Goal: Transaction & Acquisition: Download file/media

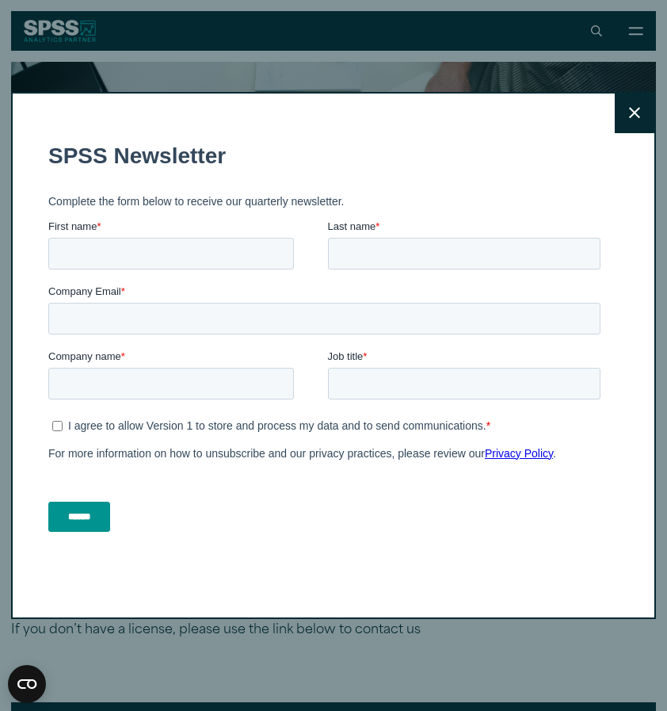
click at [634, 113] on icon at bounding box center [634, 113] width 11 height 11
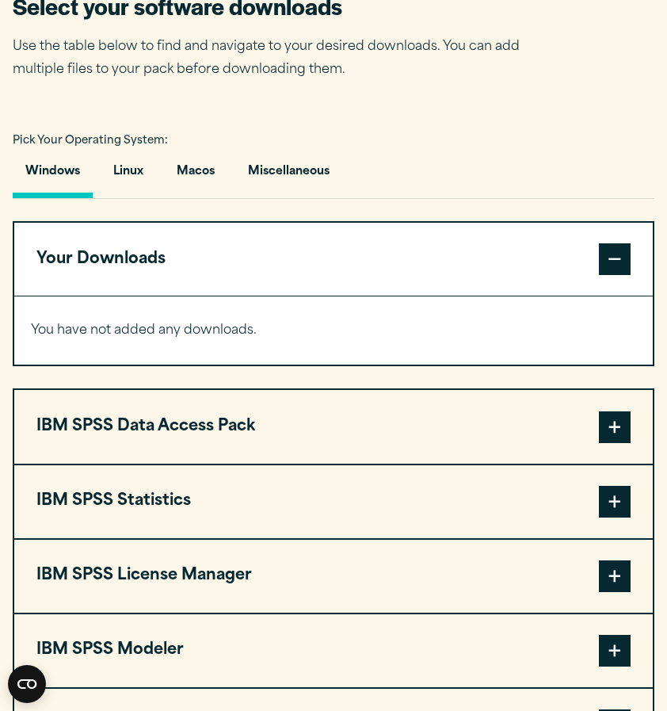
scroll to position [962, 0]
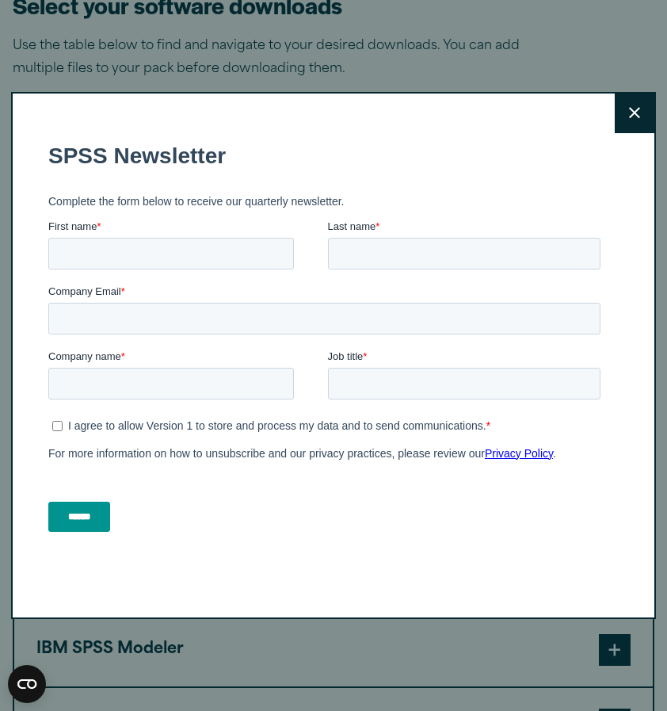
click at [624, 118] on button "Close" at bounding box center [635, 114] width 40 height 40
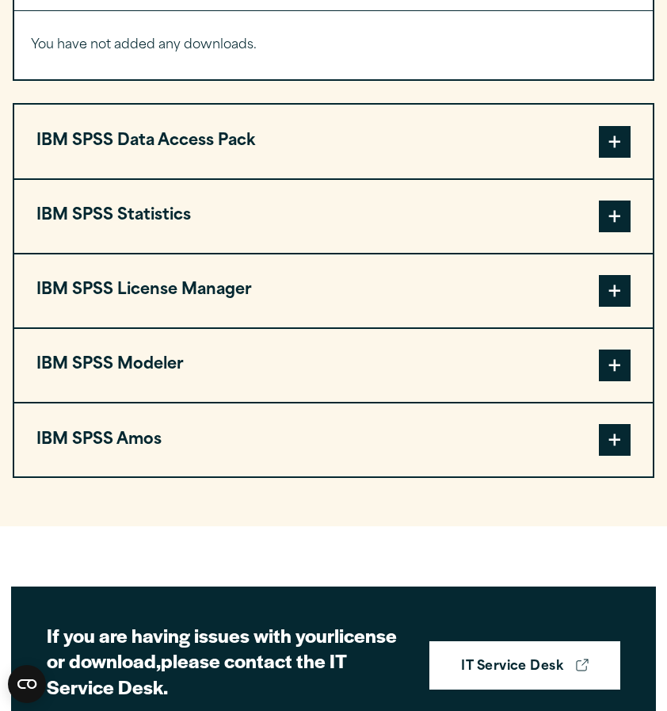
scroll to position [1254, 0]
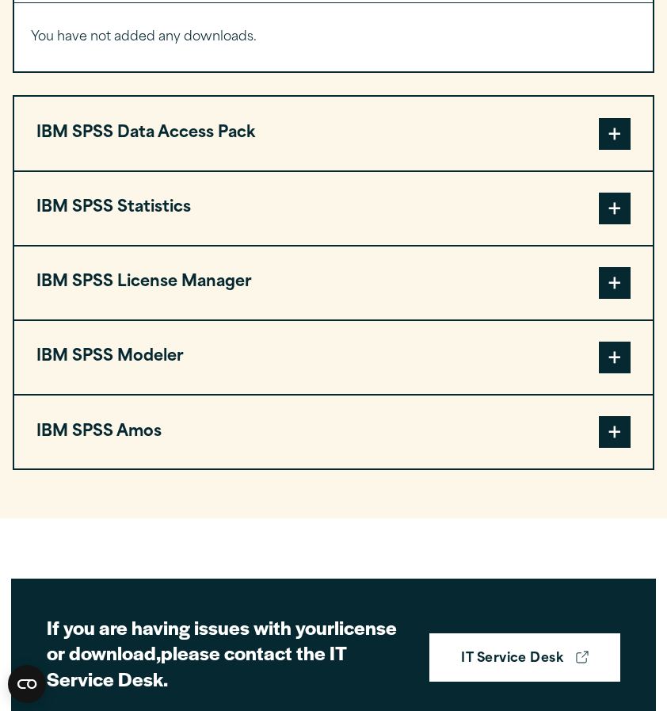
click at [615, 224] on span at bounding box center [615, 209] width 32 height 32
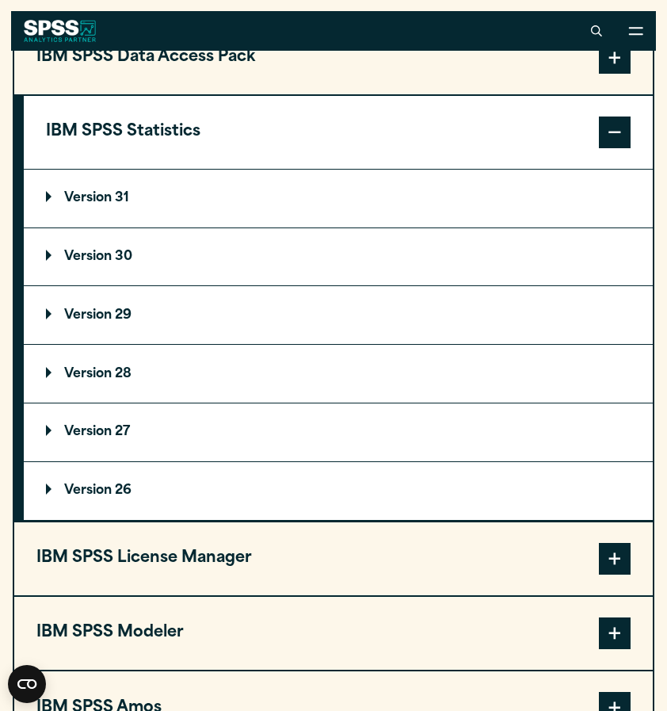
scroll to position [1314, 0]
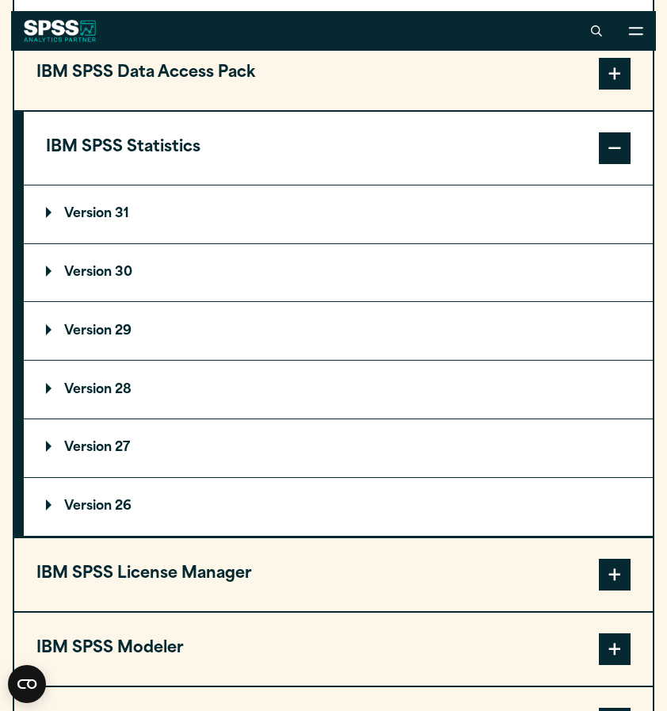
click at [49, 220] on p "Version 31" at bounding box center [87, 214] width 83 height 13
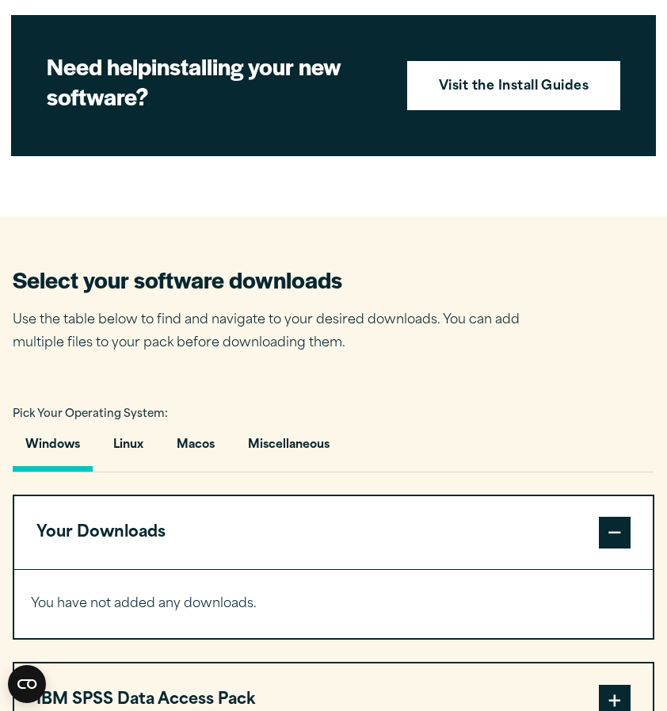
scroll to position [706, 0]
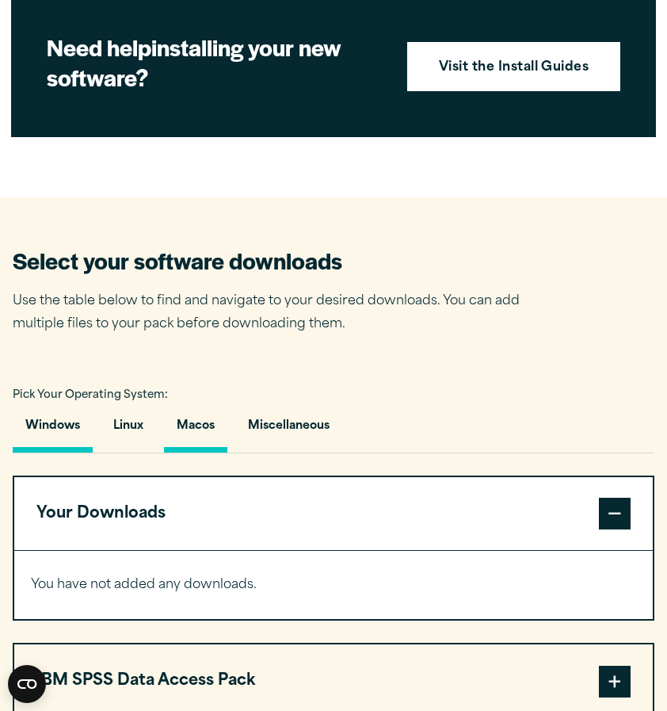
click at [211, 453] on button "Macos" at bounding box center [195, 429] width 63 height 45
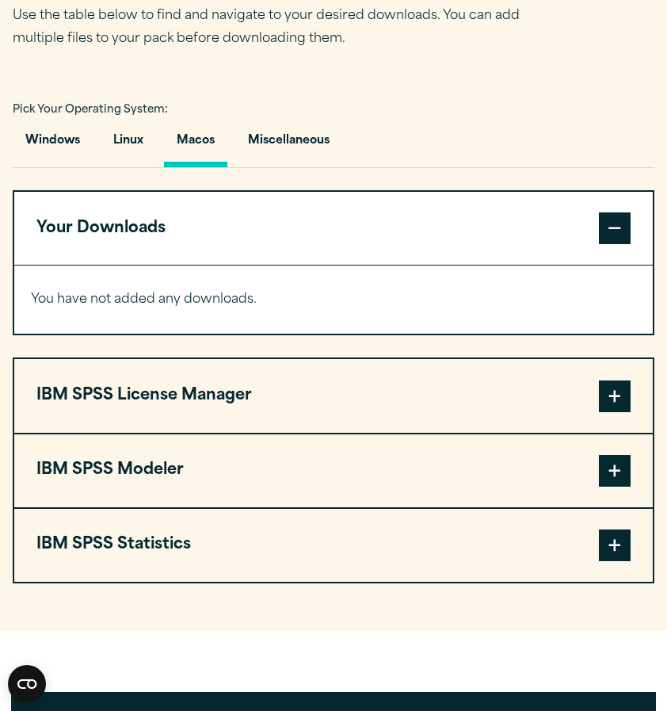
scroll to position [994, 0]
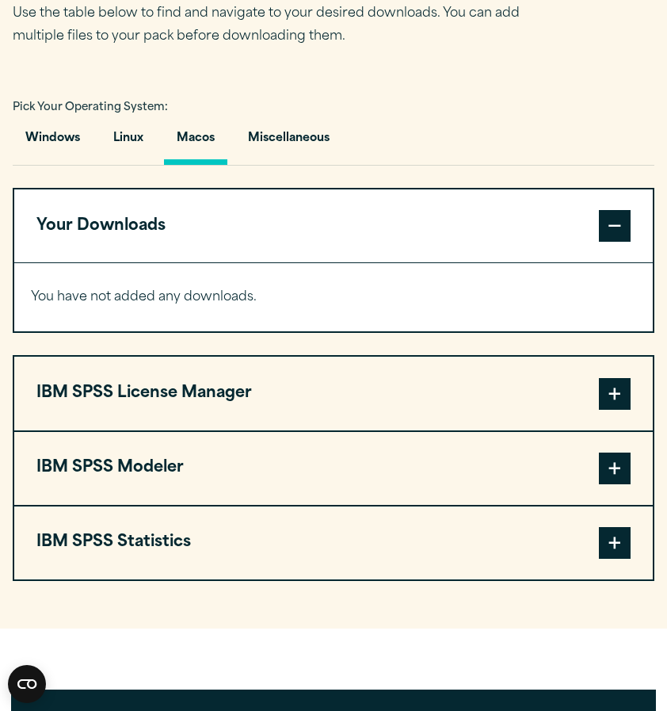
click at [616, 559] on span at bounding box center [615, 543] width 32 height 32
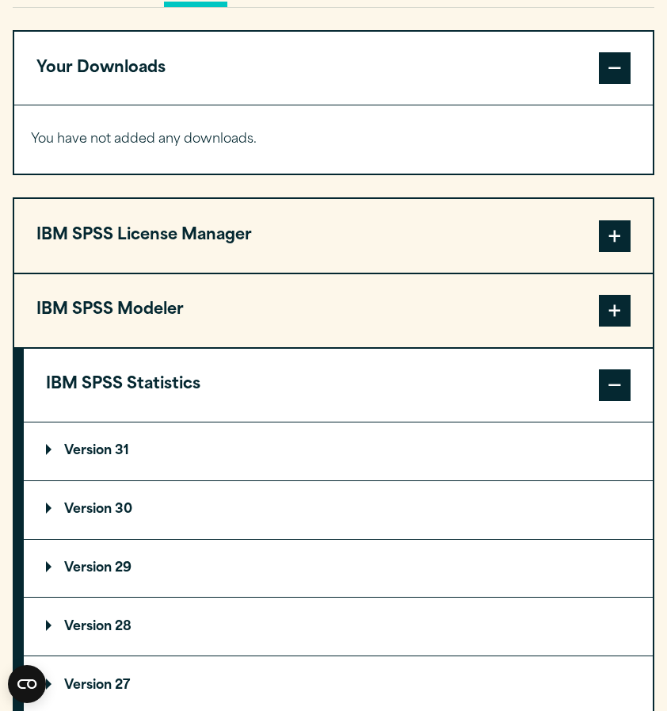
scroll to position [1157, 0]
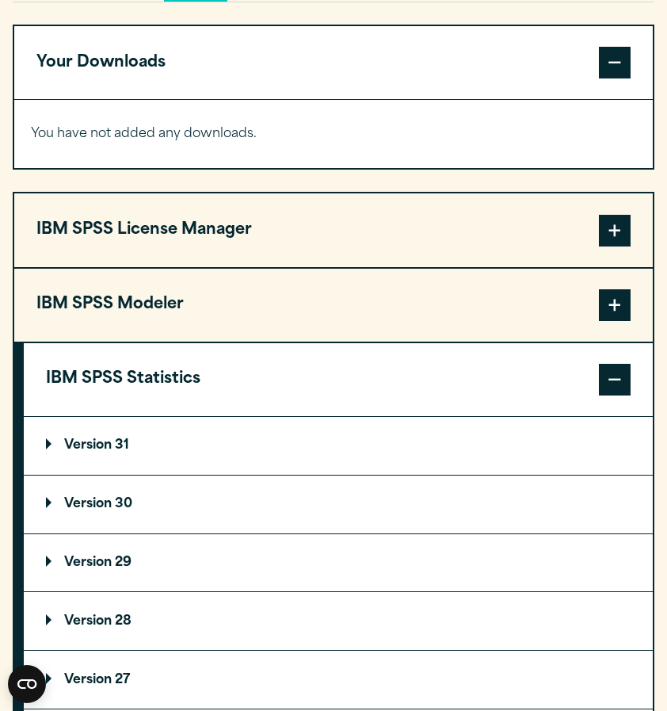
click at [123, 452] on p "Version 31" at bounding box center [87, 445] width 83 height 13
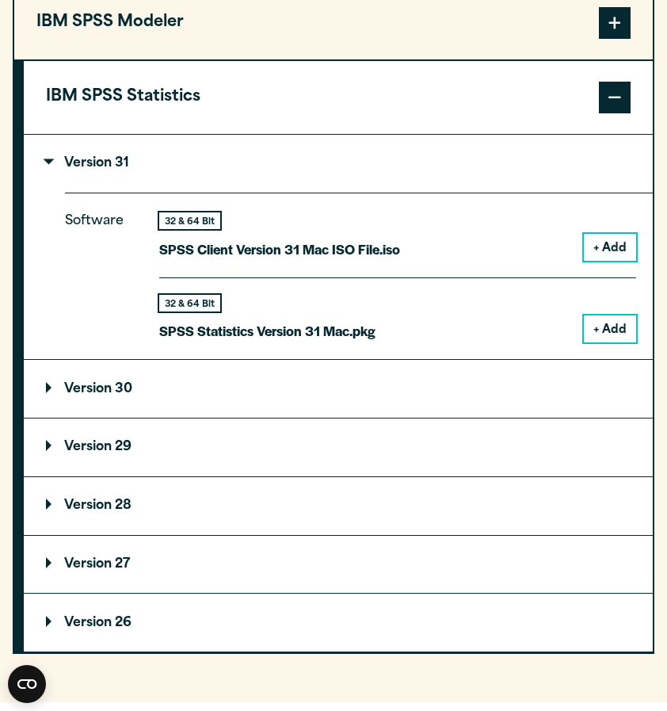
scroll to position [1440, 0]
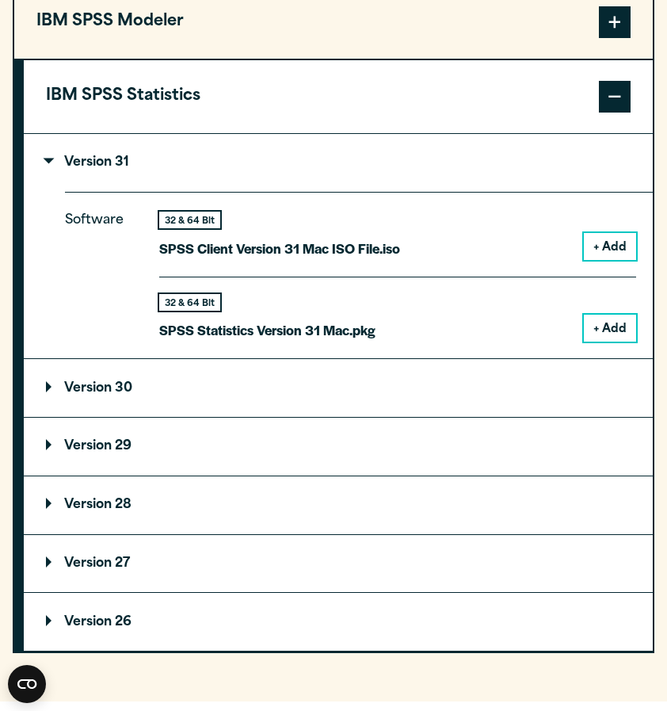
click at [606, 342] on button "+ Add" at bounding box center [610, 328] width 52 height 27
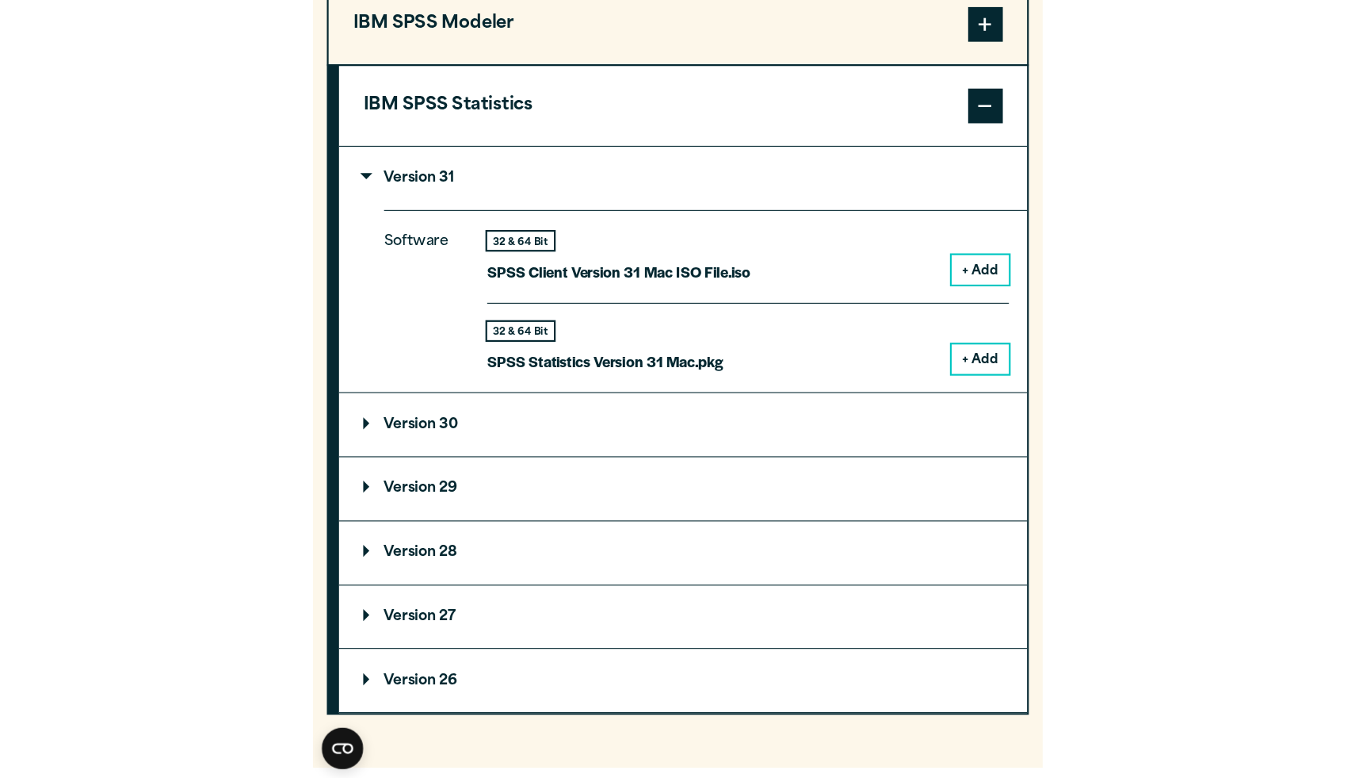
scroll to position [1502, 0]
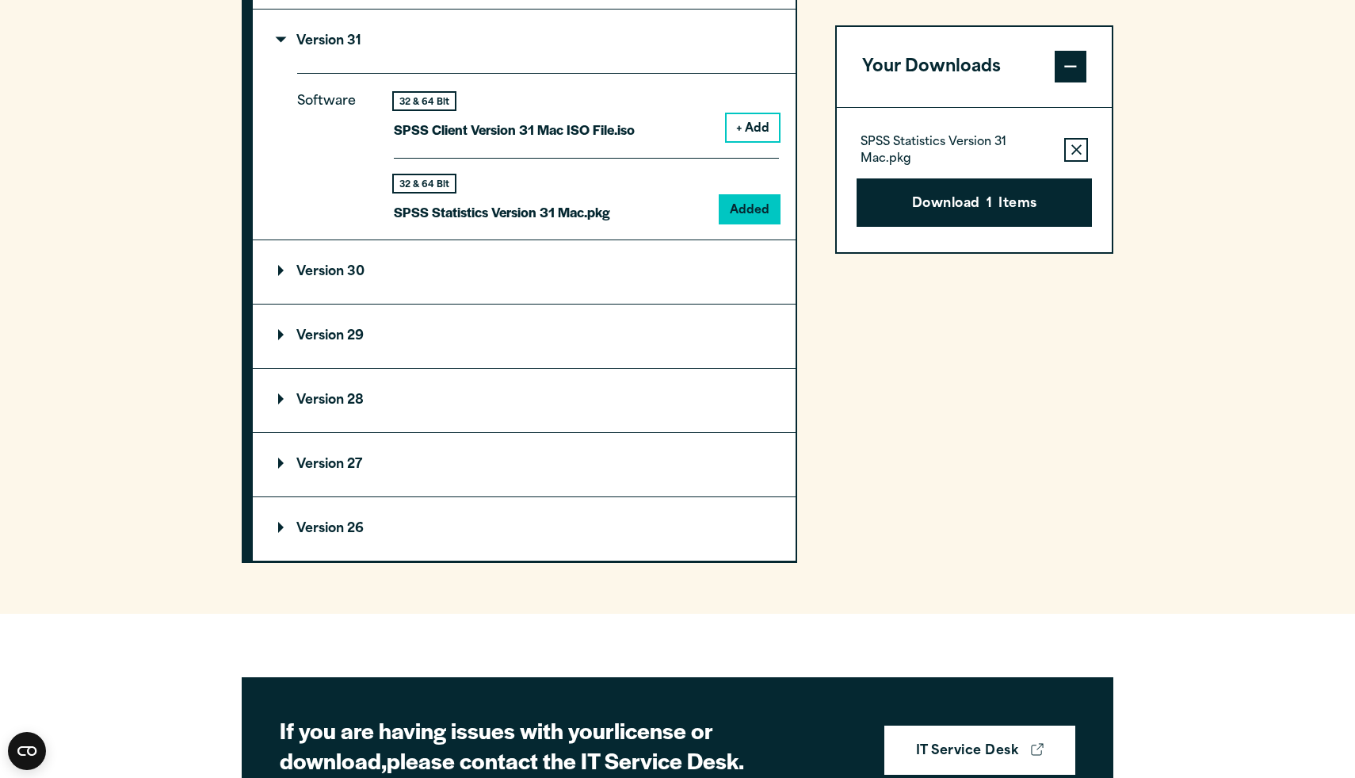
click at [1046, 10] on div "Your Downloads SPSS Statistics Version 31 Mac.pkg Remove this item from your so…" at bounding box center [974, 162] width 278 height 801
click at [981, 201] on button "Download 1 Items" at bounding box center [974, 202] width 235 height 49
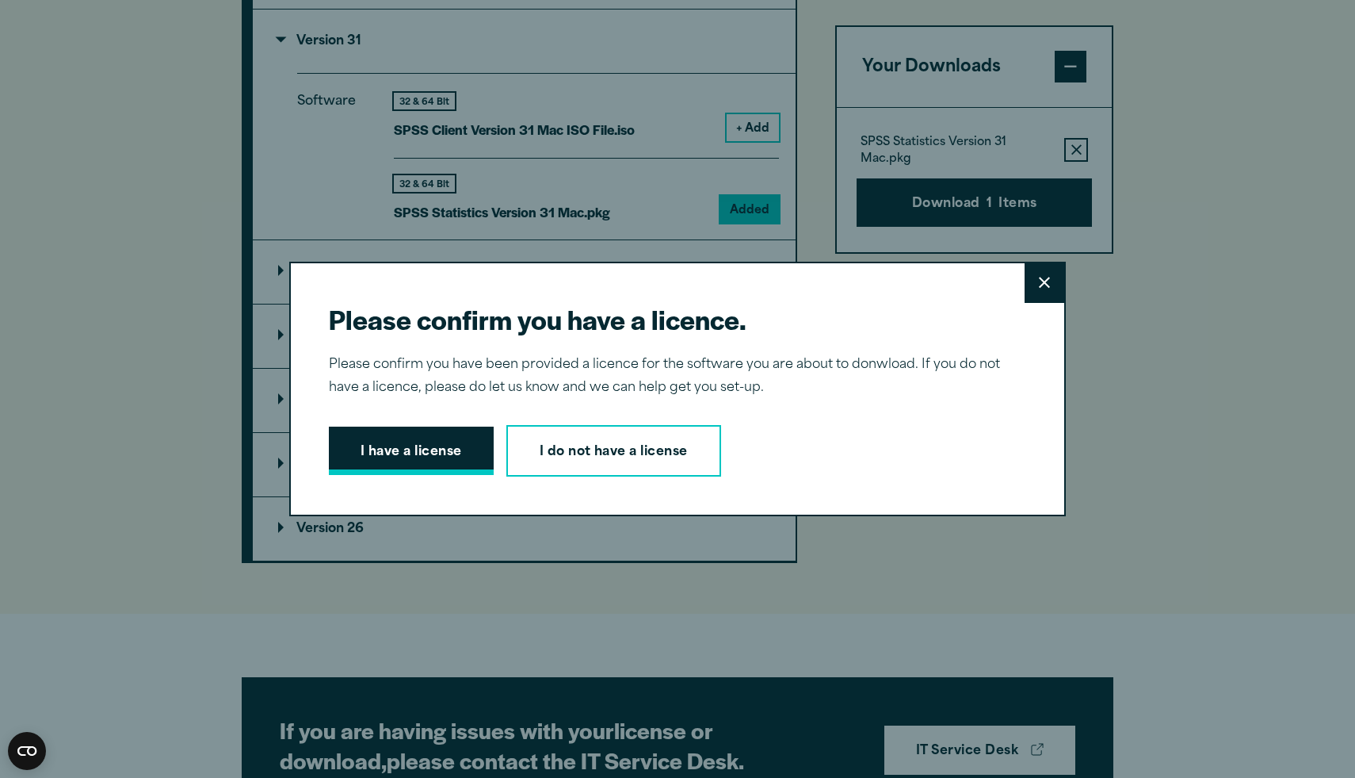
click at [472, 434] on button "I have a license" at bounding box center [411, 450] width 165 height 49
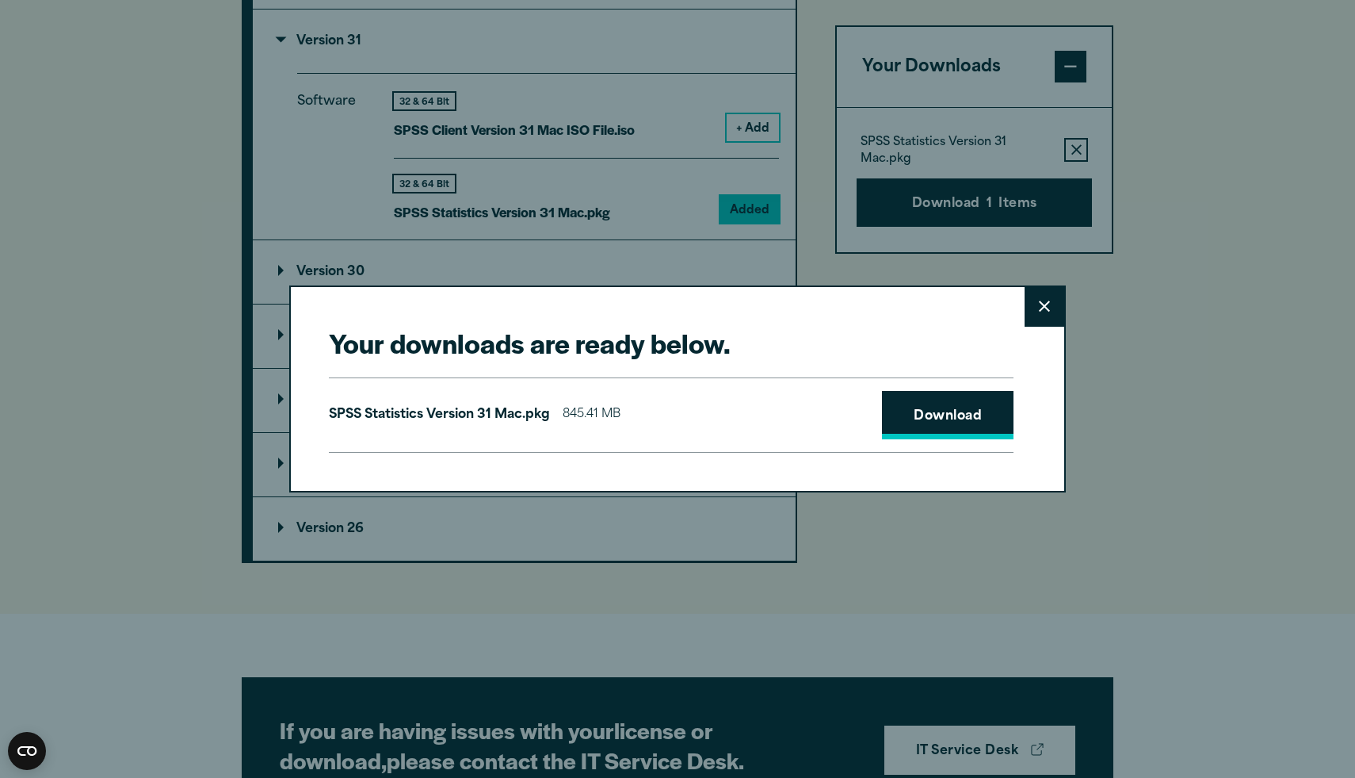
click at [903, 415] on link "Download" at bounding box center [948, 415] width 132 height 49
